Goal: Find specific page/section: Find specific page/section

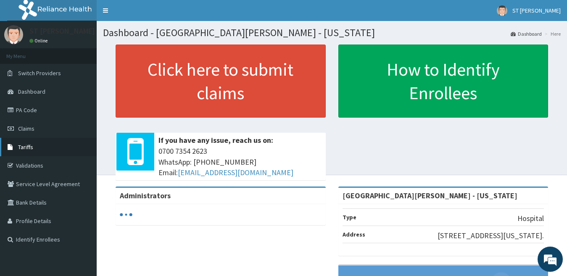
click at [25, 147] on span "Tariffs" at bounding box center [25, 147] width 15 height 8
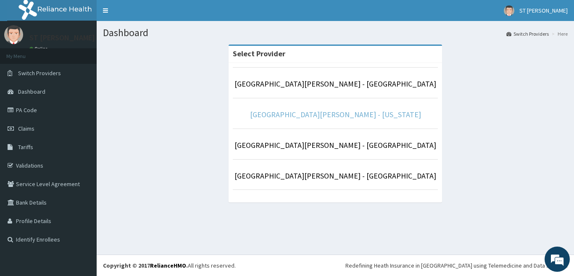
click at [353, 114] on link "[GEOGRAPHIC_DATA][PERSON_NAME] - [US_STATE]" at bounding box center [335, 115] width 171 height 10
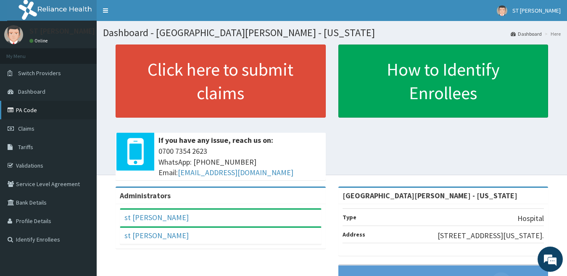
click at [16, 108] on link "PA Code" at bounding box center [48, 110] width 97 height 18
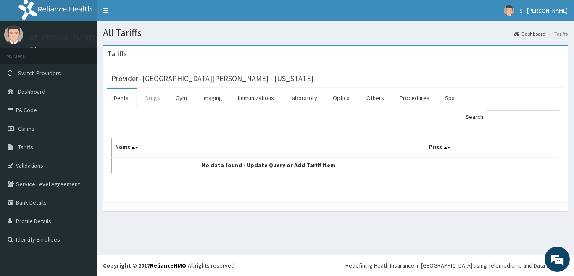
click at [153, 99] on link "Drugs" at bounding box center [153, 98] width 28 height 18
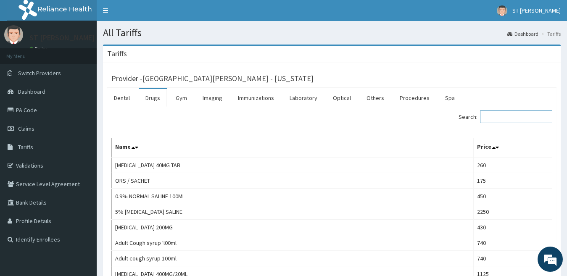
click at [495, 121] on input "Search:" at bounding box center [516, 116] width 72 height 13
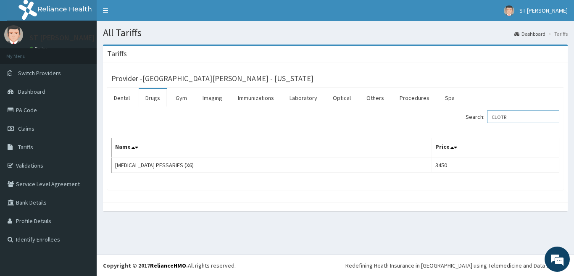
type input "CLOTR"
click at [30, 114] on link "PA Code" at bounding box center [48, 110] width 97 height 18
